Goal: Transaction & Acquisition: Purchase product/service

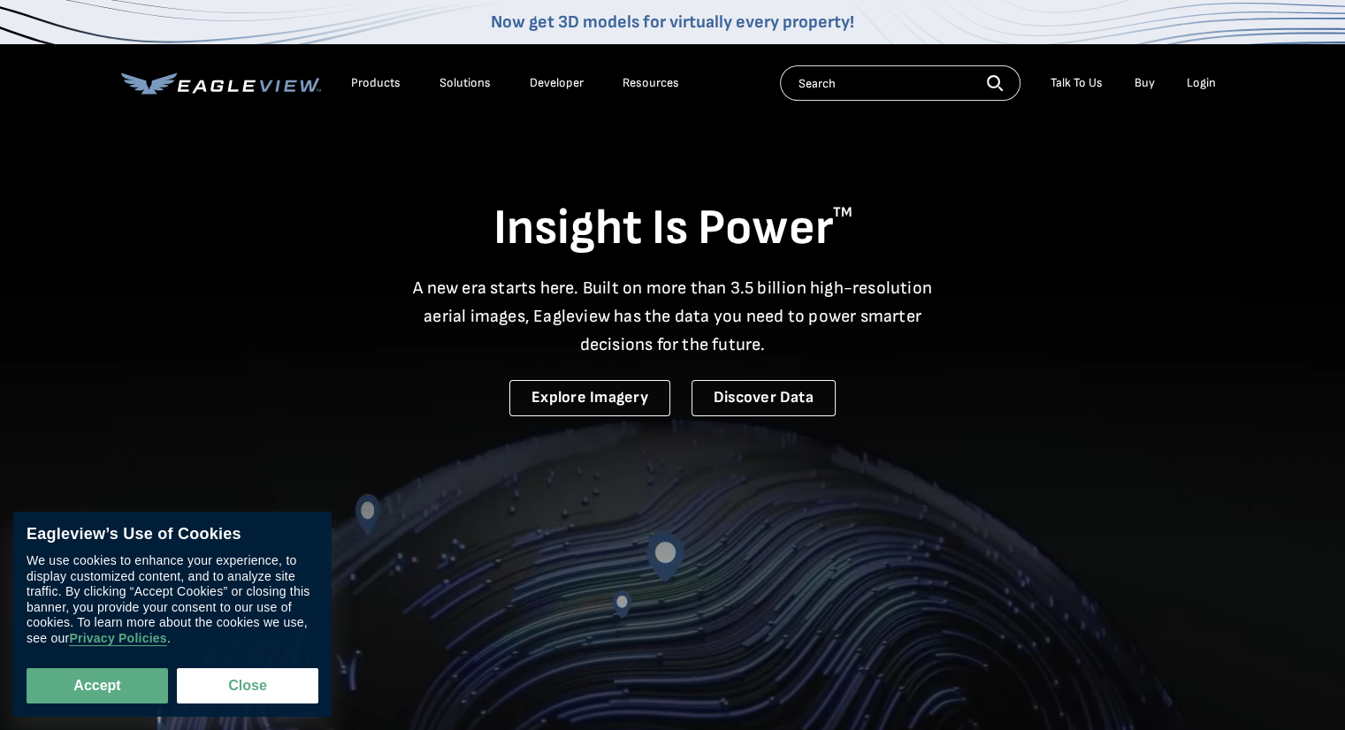
click at [1195, 80] on div "Login" at bounding box center [1201, 83] width 29 height 16
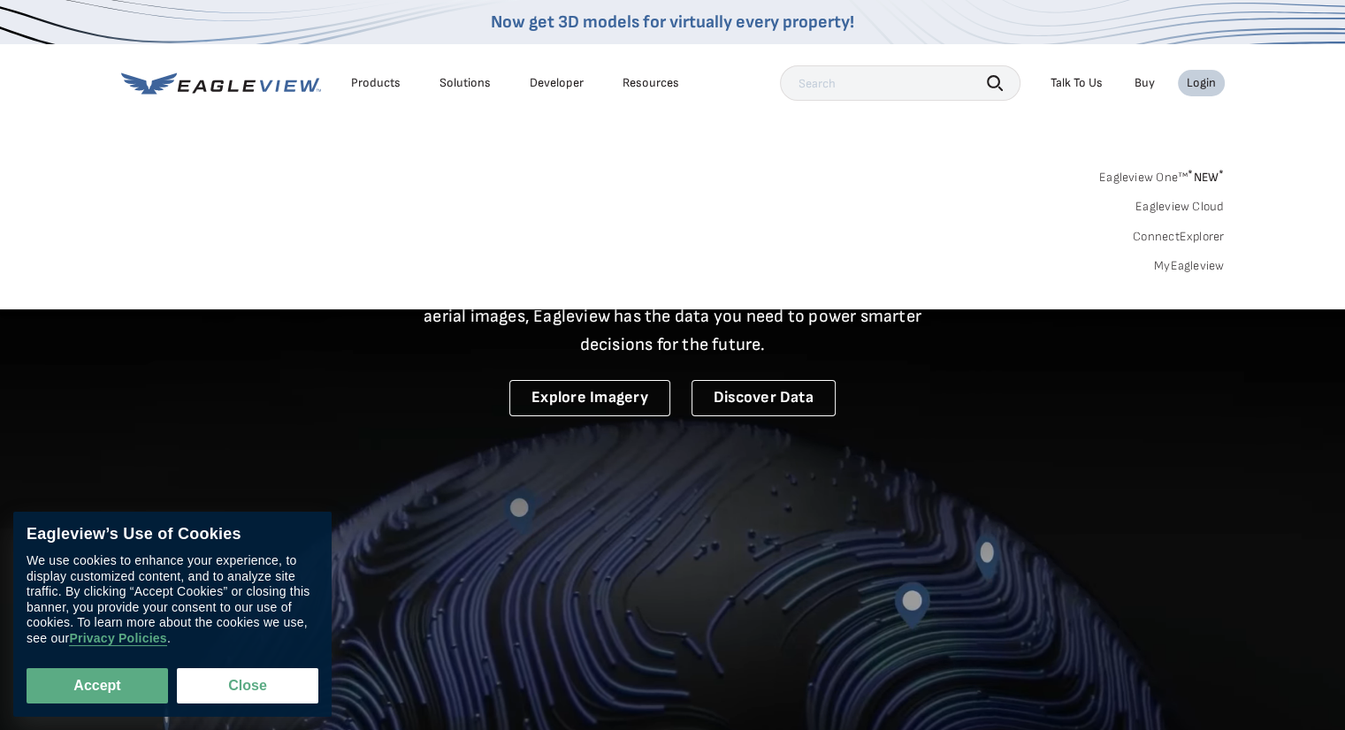
click at [1174, 264] on link "MyEagleview" at bounding box center [1189, 266] width 71 height 16
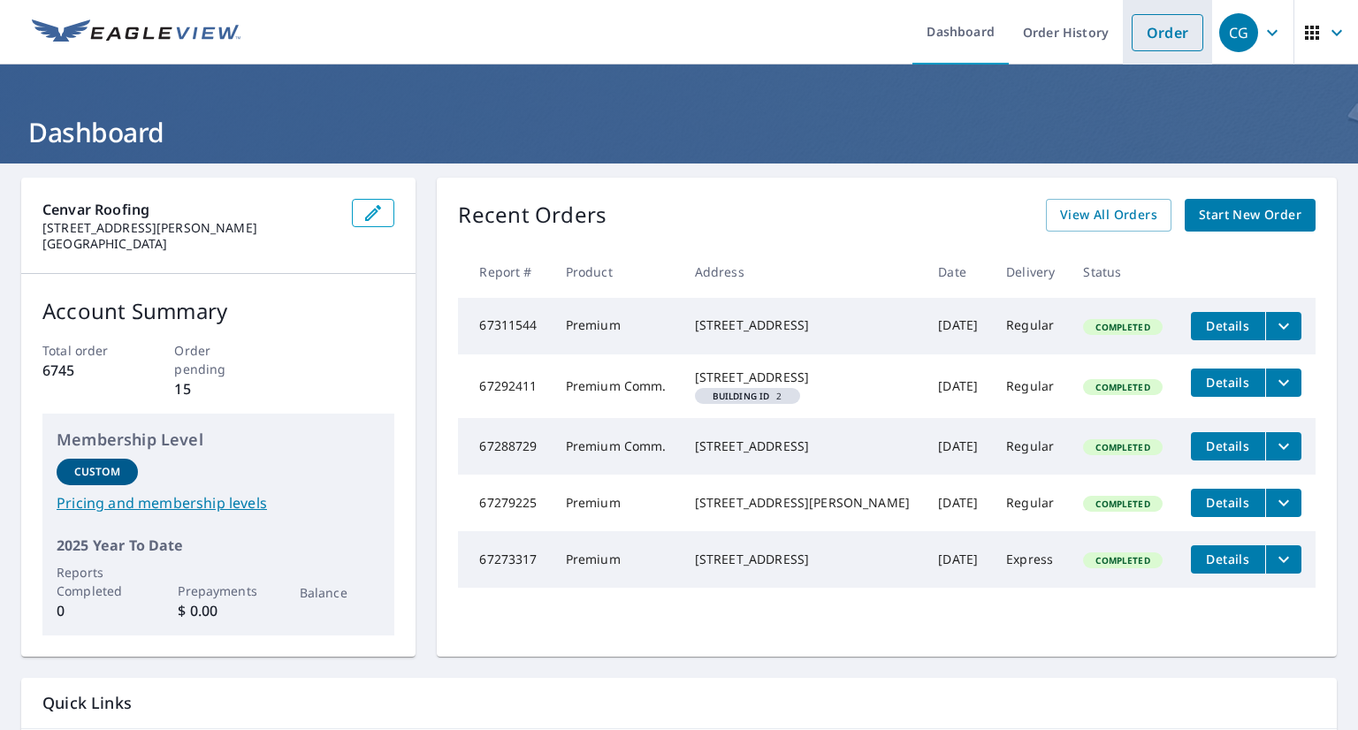
click at [1136, 40] on link "Order" at bounding box center [1168, 32] width 72 height 37
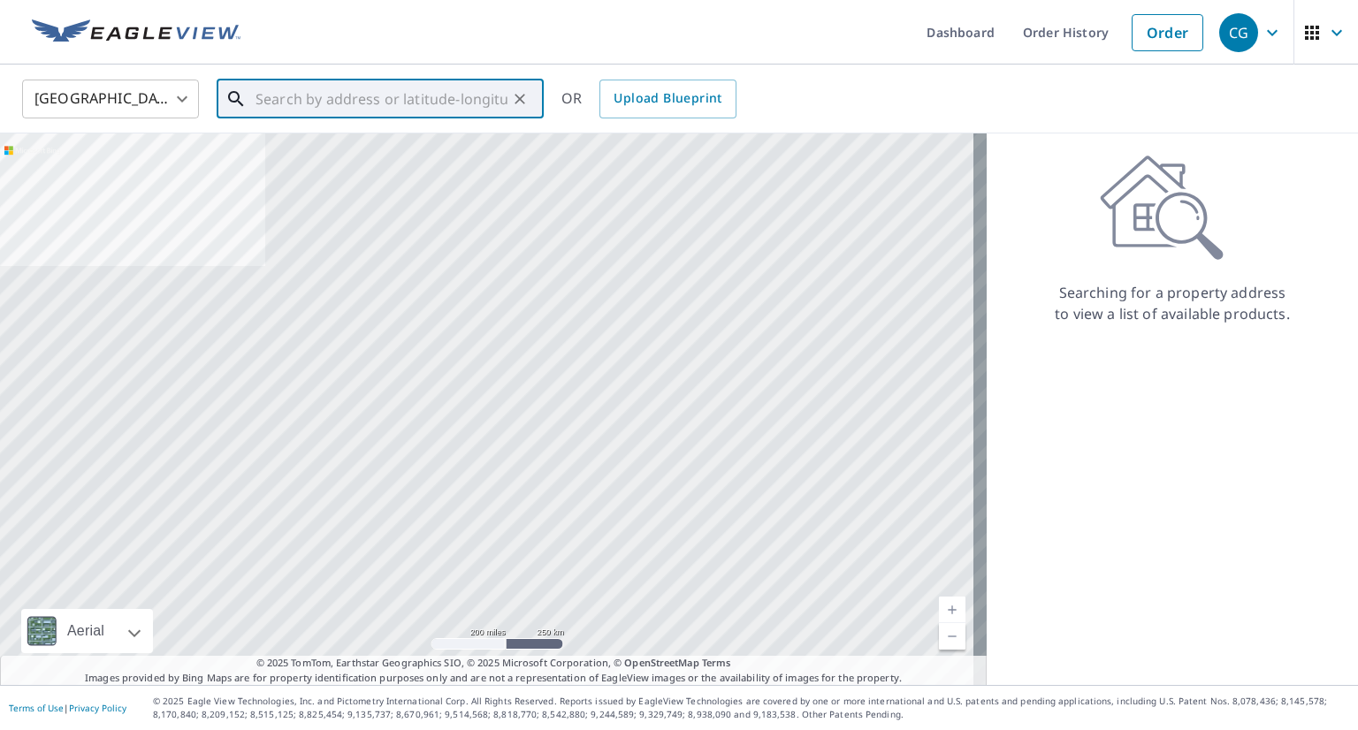
click at [446, 96] on input "text" at bounding box center [382, 99] width 252 height 50
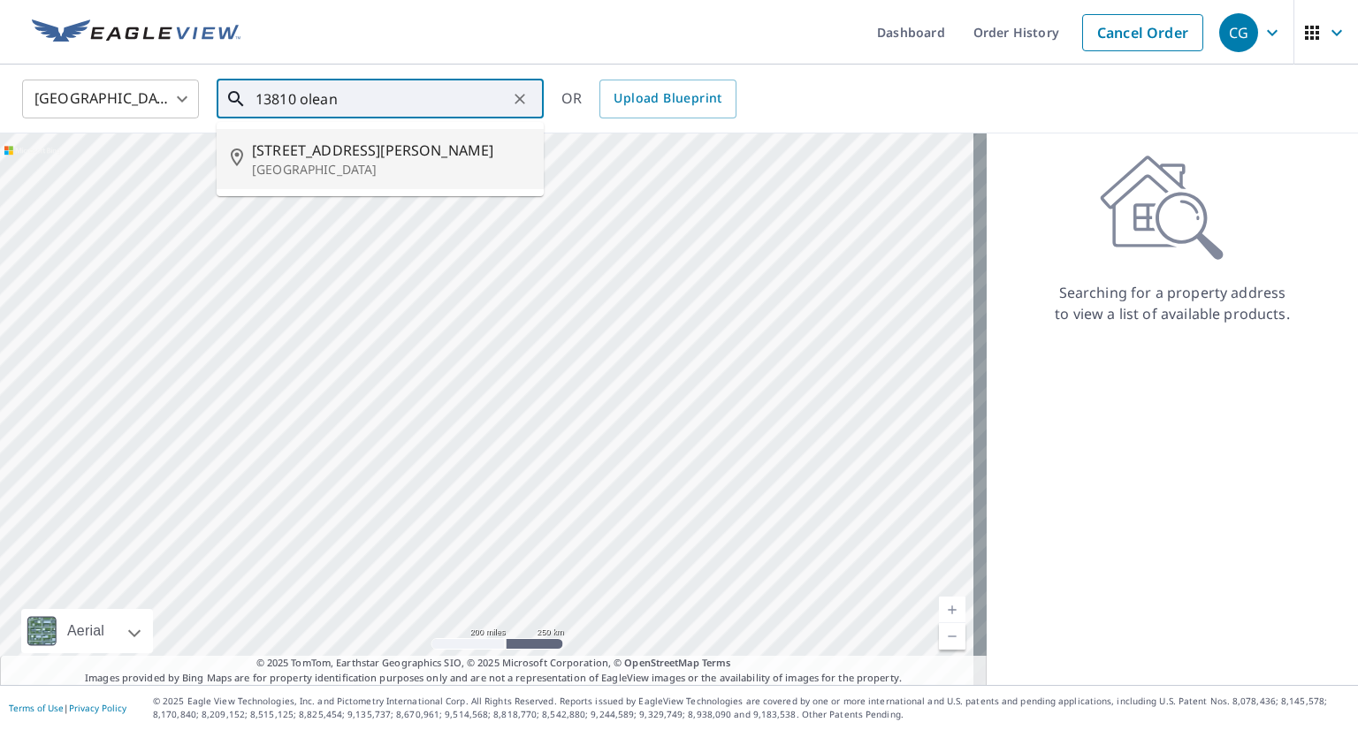
click at [391, 163] on p "[GEOGRAPHIC_DATA]" at bounding box center [391, 170] width 278 height 18
type input "[STREET_ADDRESS]"
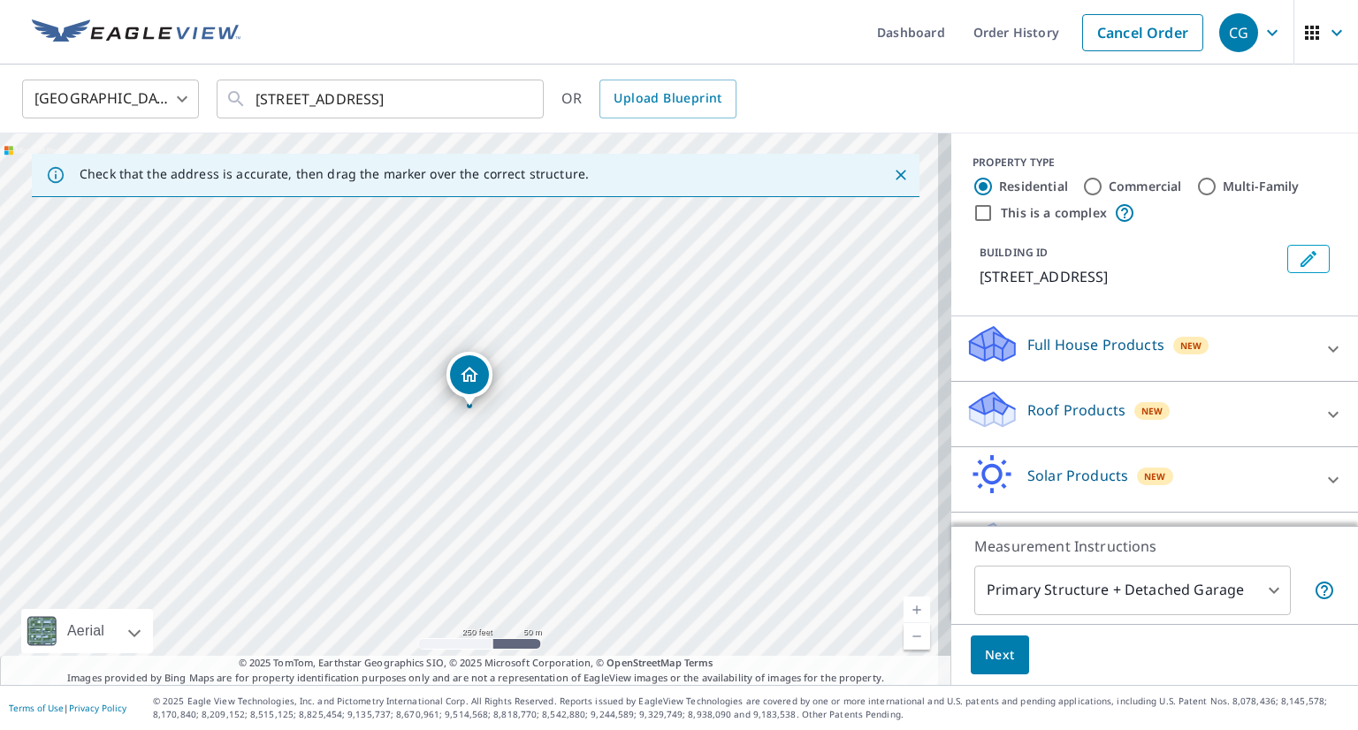
click at [904, 607] on link "Current Level 17, Zoom In" at bounding box center [917, 610] width 27 height 27
click at [904, 607] on link "Current Level 17.780358189679585, Zoom In" at bounding box center [917, 610] width 27 height 27
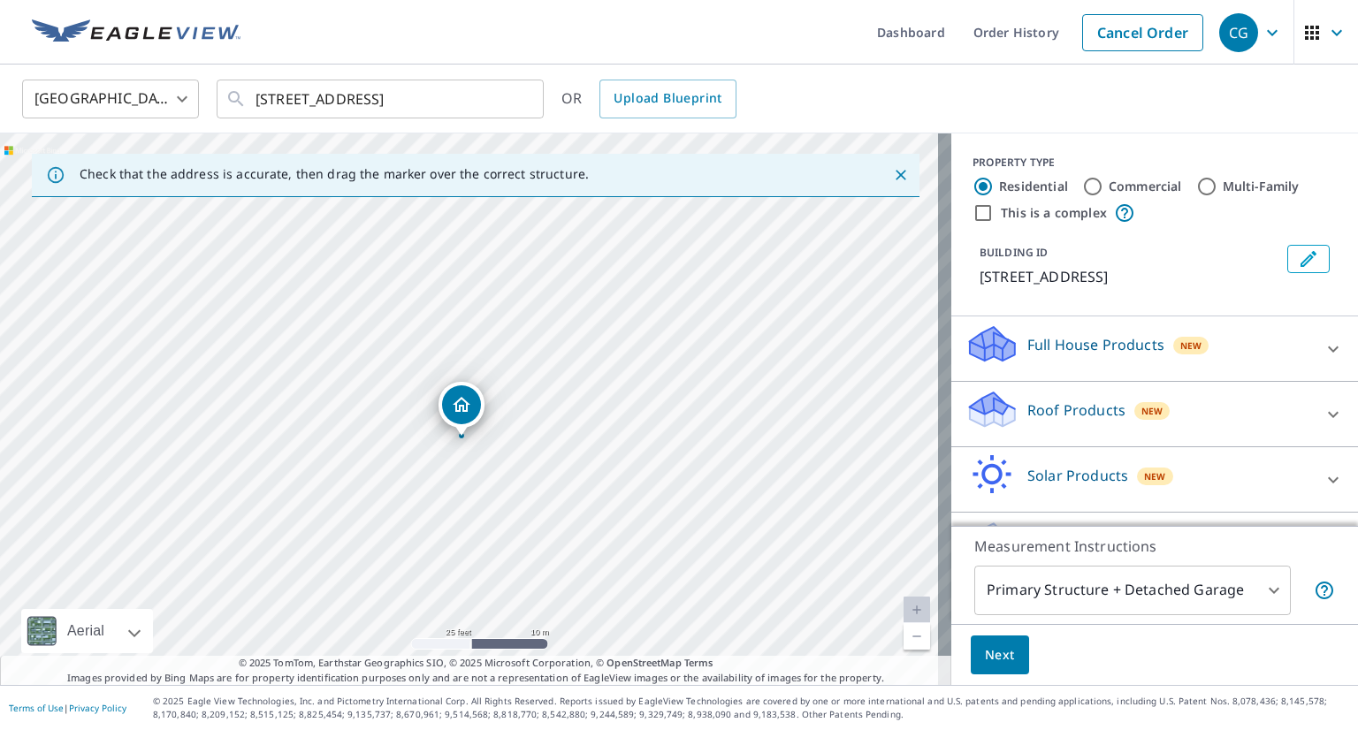
drag, startPoint x: 592, startPoint y: 406, endPoint x: 584, endPoint y: 436, distance: 31.1
click at [584, 436] on div "[STREET_ADDRESS]" at bounding box center [476, 410] width 952 height 552
click at [1277, 435] on div "Roof Products New" at bounding box center [1139, 414] width 347 height 50
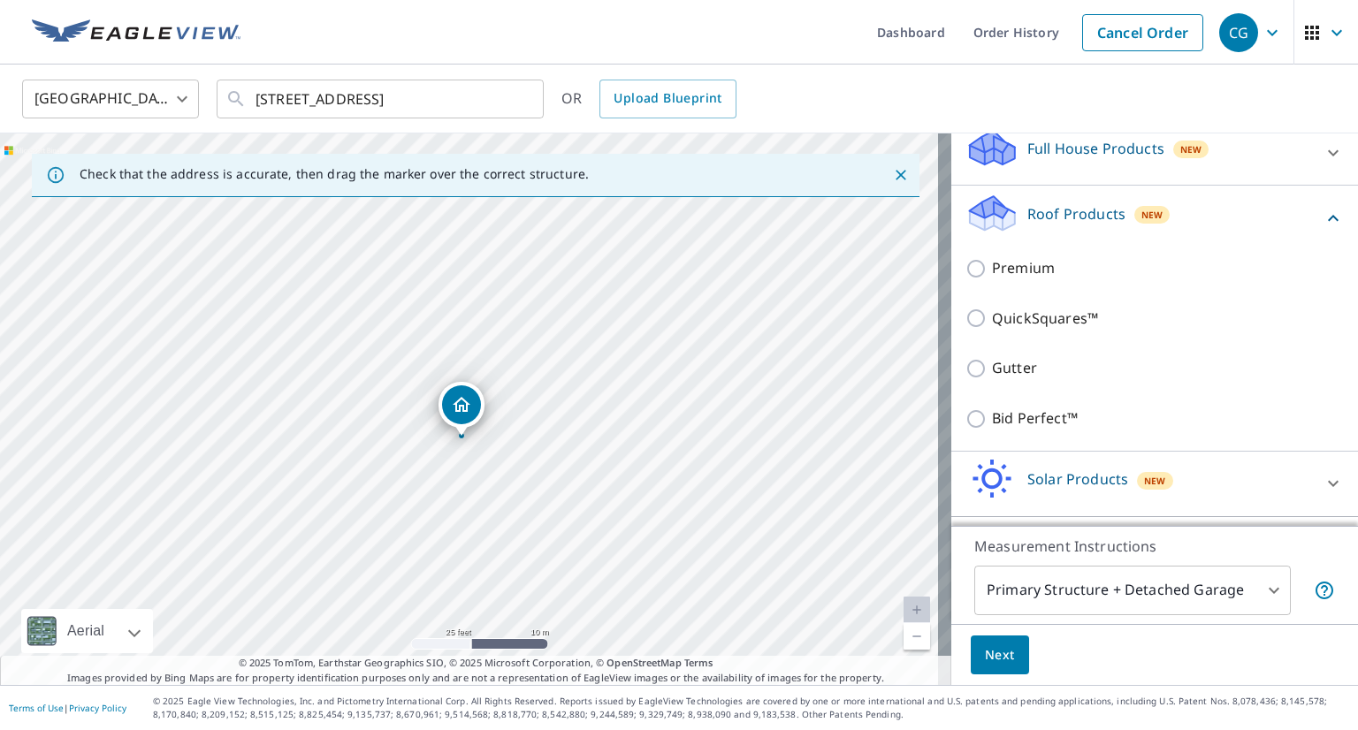
scroll to position [209, 0]
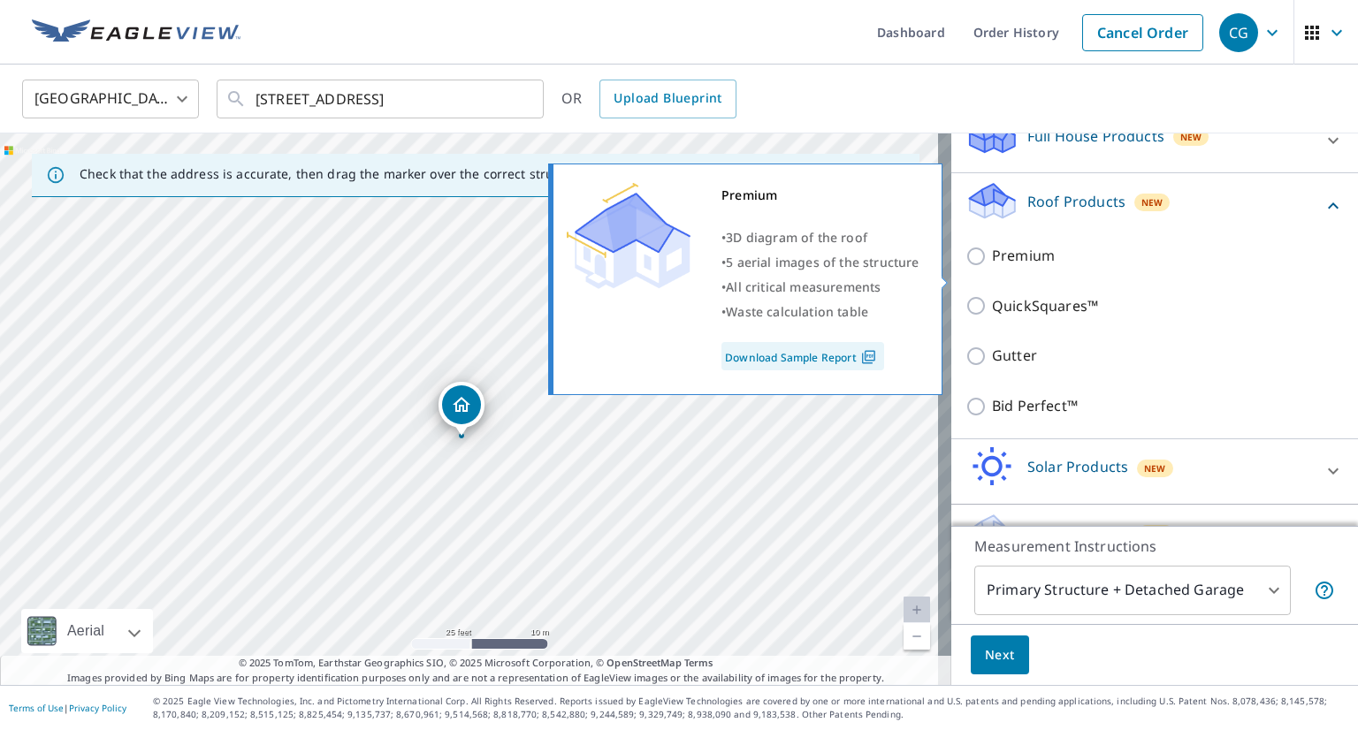
click at [997, 267] on p "Premium" at bounding box center [1023, 256] width 63 height 22
click at [992, 267] on input "Premium" at bounding box center [979, 256] width 27 height 21
checkbox input "true"
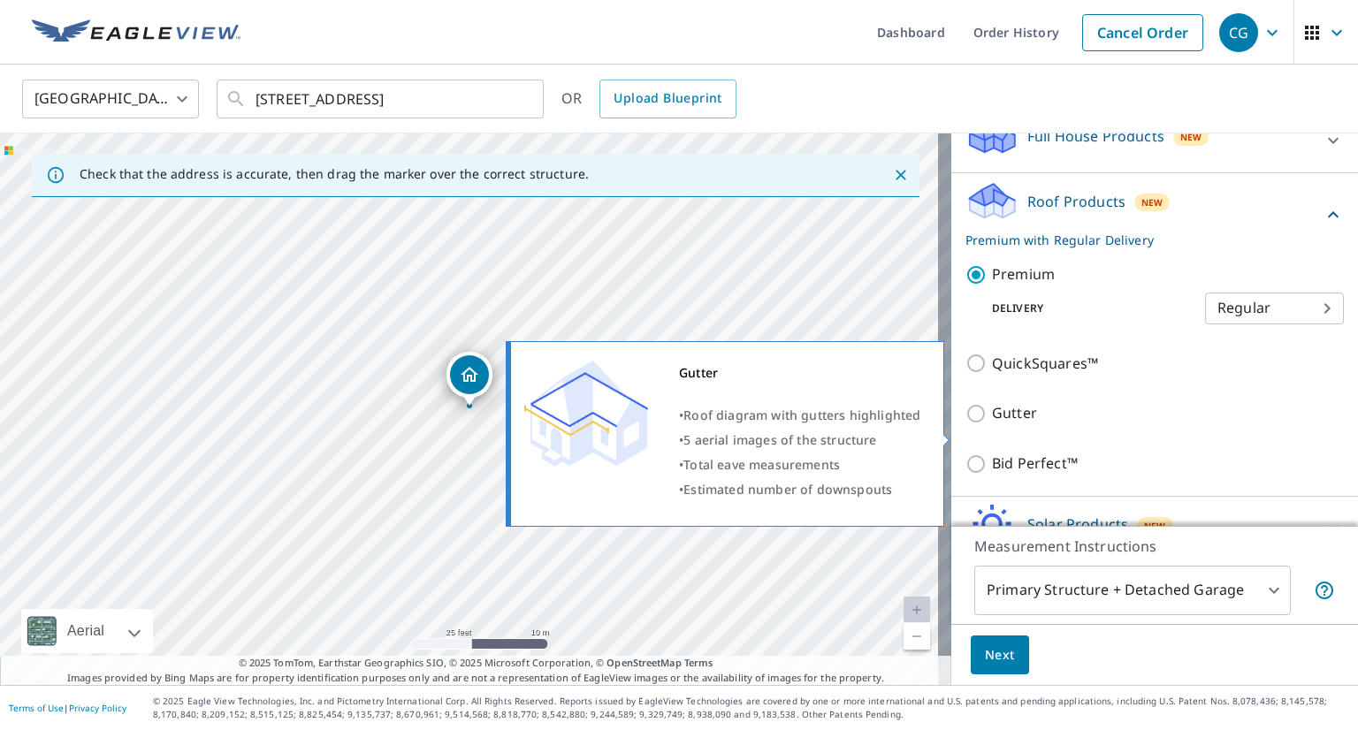
scroll to position [329, 0]
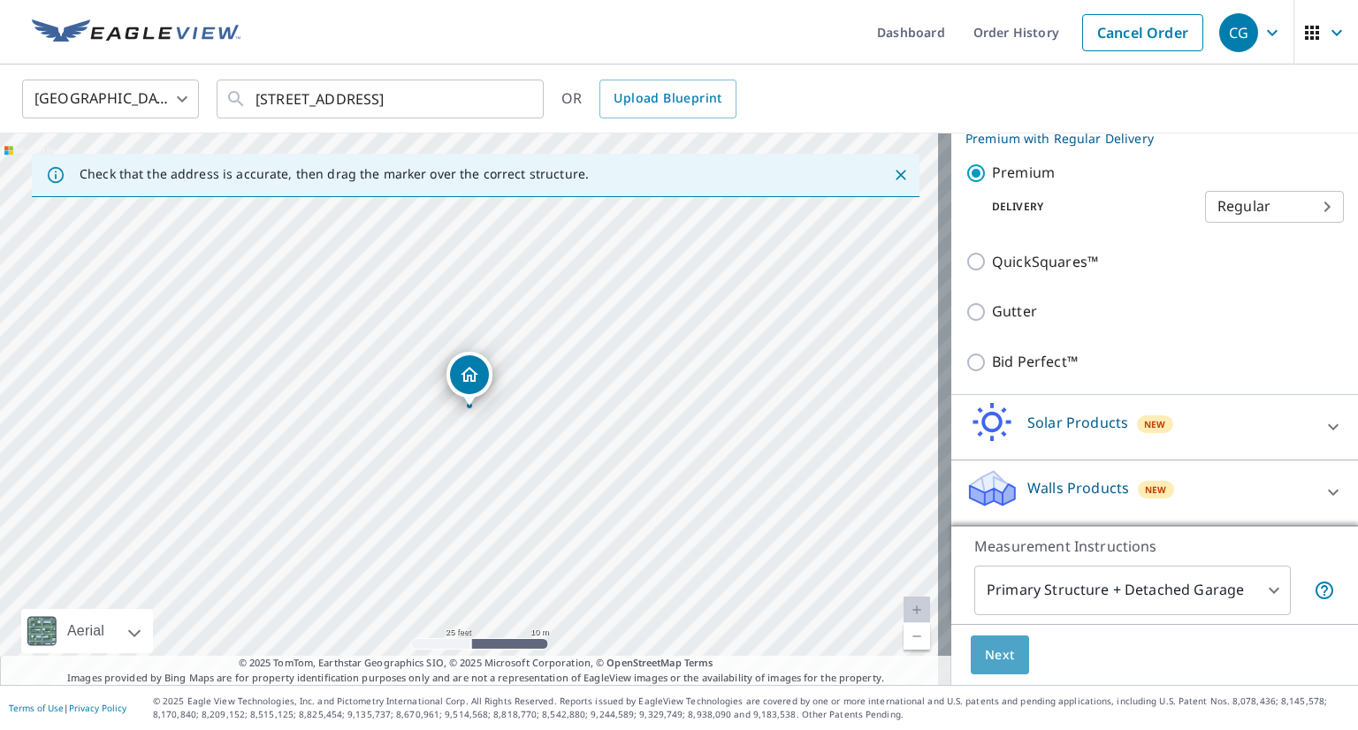
click at [990, 657] on span "Next" at bounding box center [1000, 656] width 30 height 22
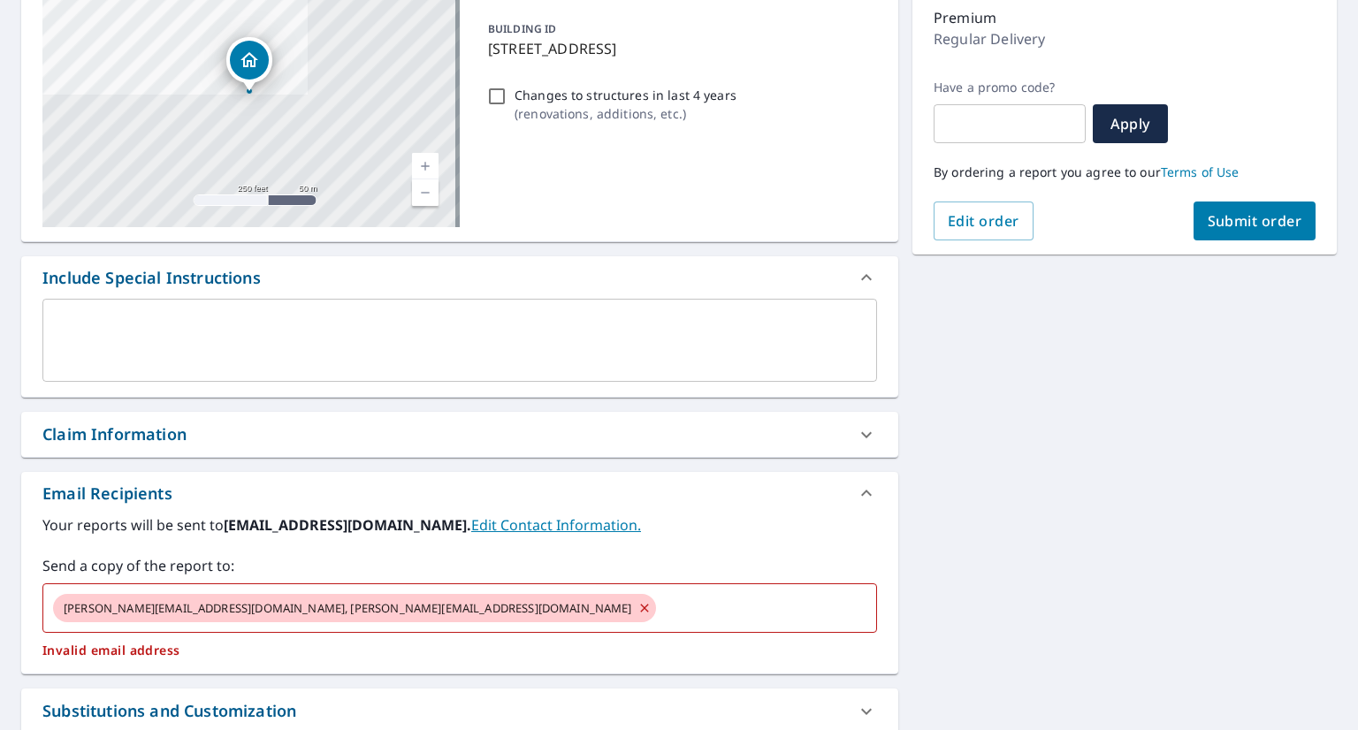
scroll to position [235, 0]
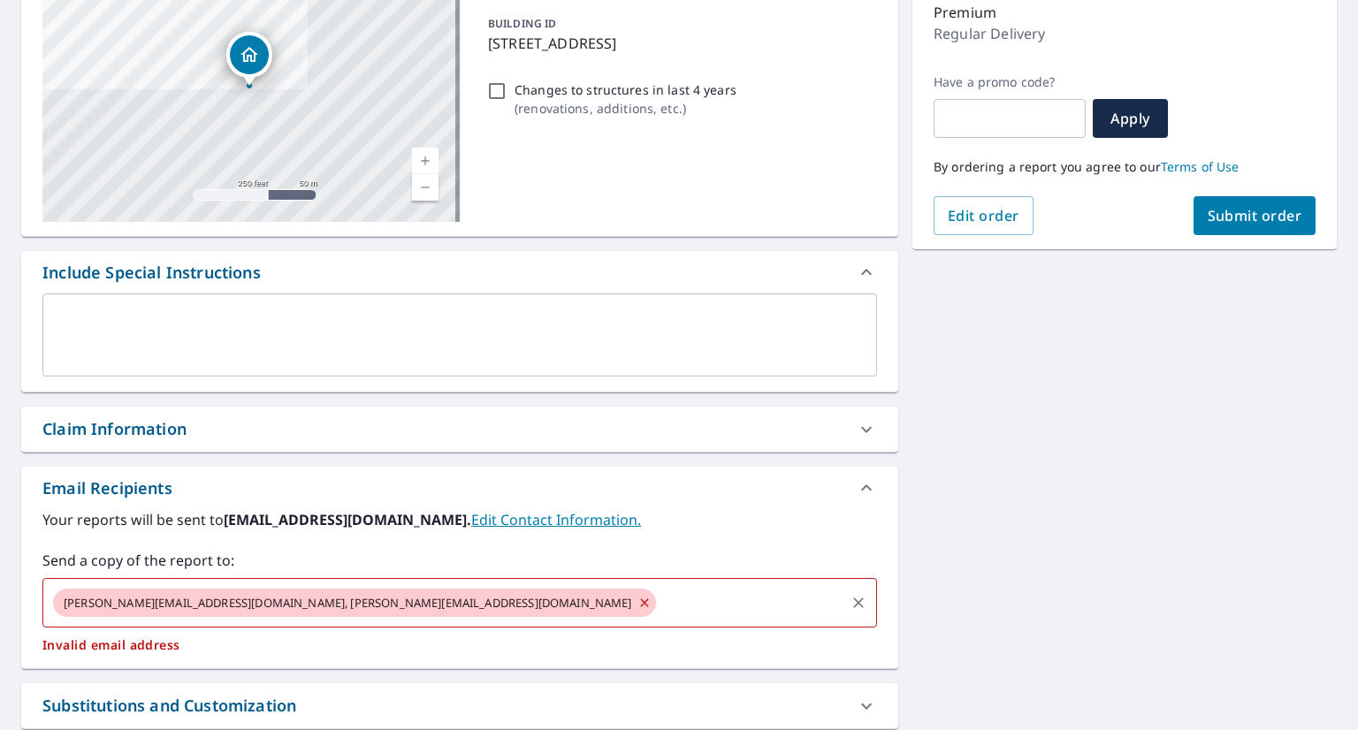
click at [638, 608] on icon at bounding box center [645, 602] width 14 height 19
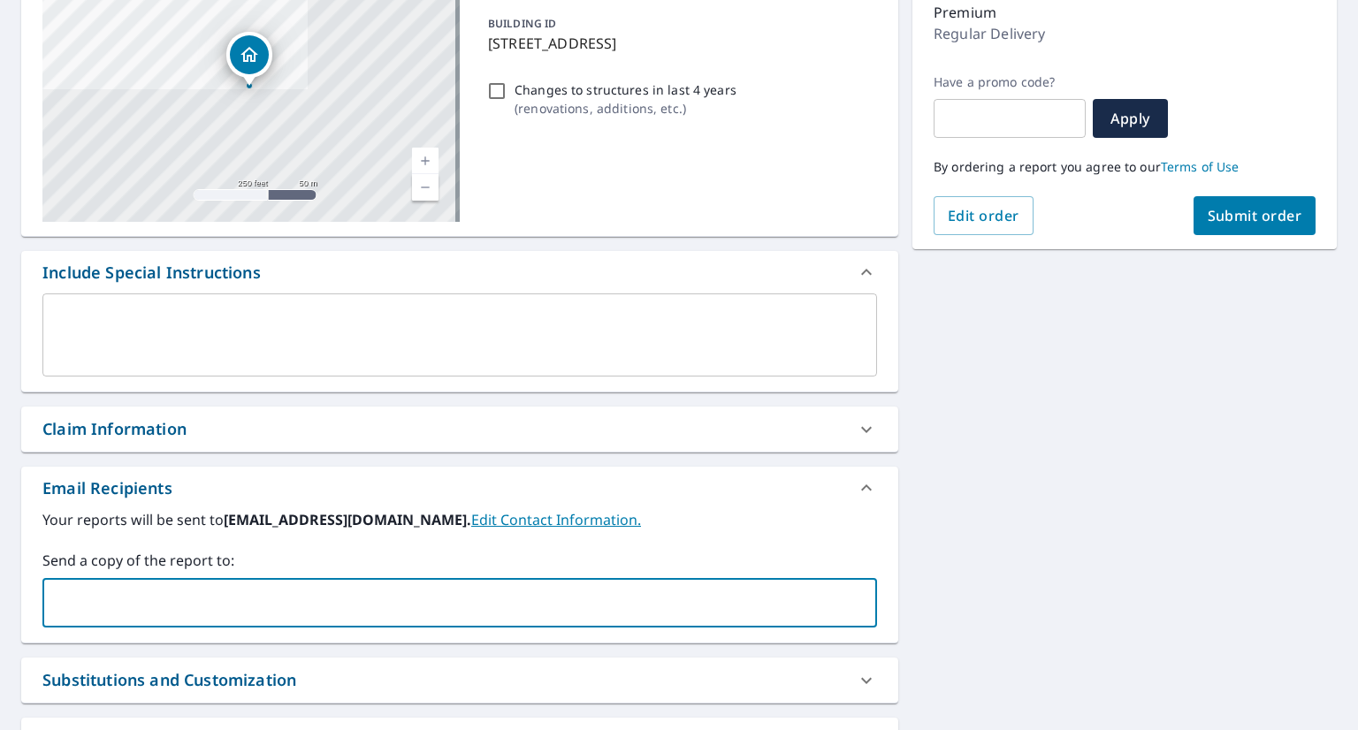
click at [363, 608] on input "text" at bounding box center [446, 603] width 792 height 34
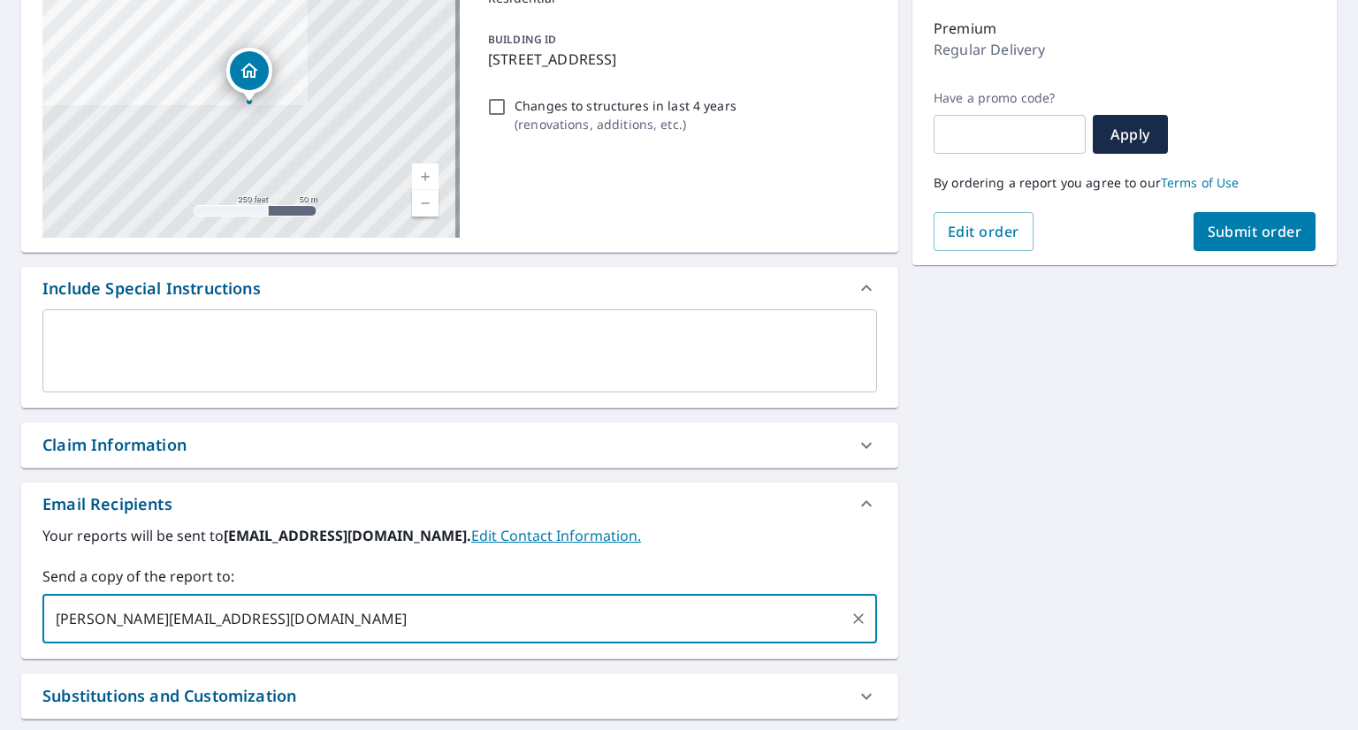
scroll to position [210, 0]
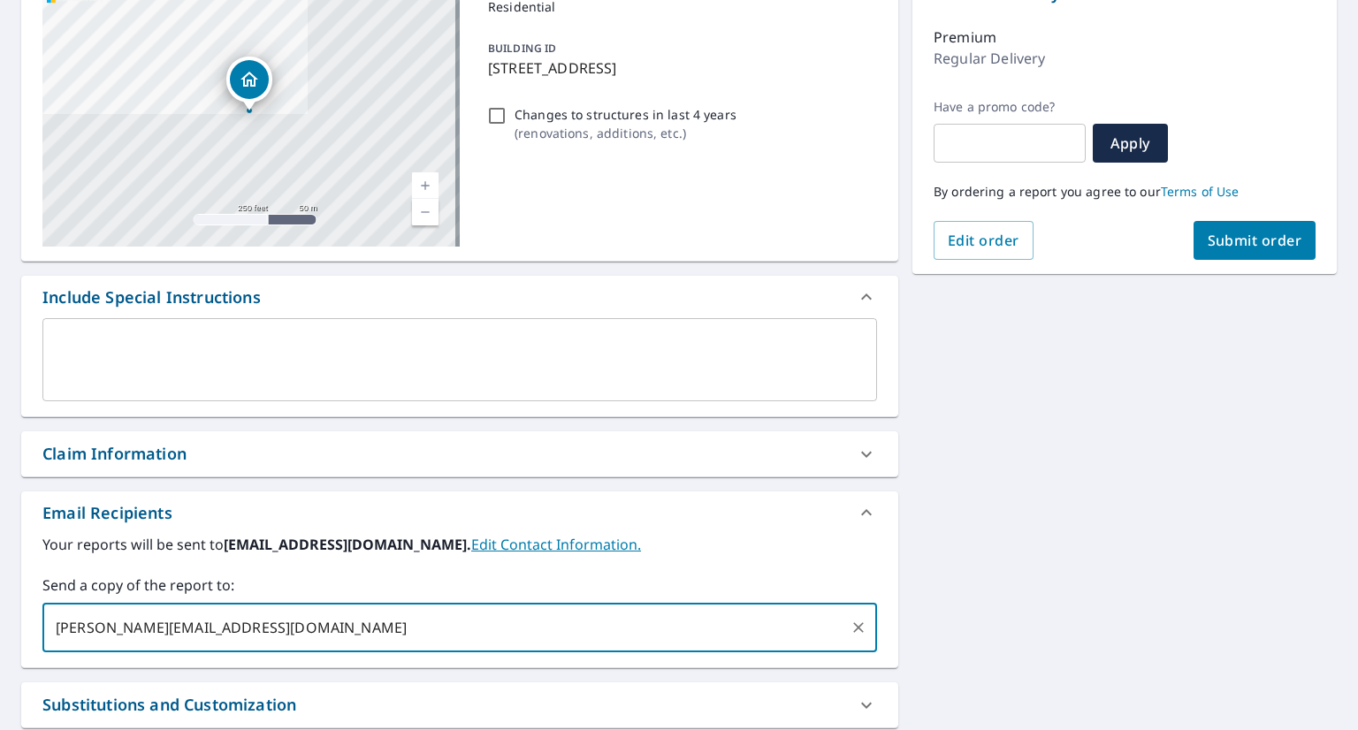
type input "[PERSON_NAME][EMAIL_ADDRESS][DOMAIN_NAME]"
click at [1242, 233] on span "Submit order" at bounding box center [1255, 240] width 95 height 19
